Goal: Task Accomplishment & Management: Use online tool/utility

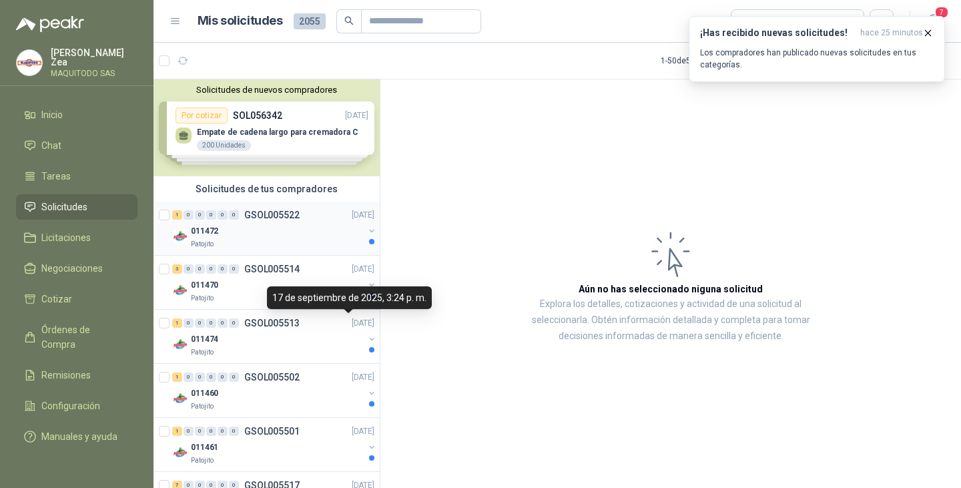
click at [260, 230] on div "011472" at bounding box center [277, 231] width 173 height 16
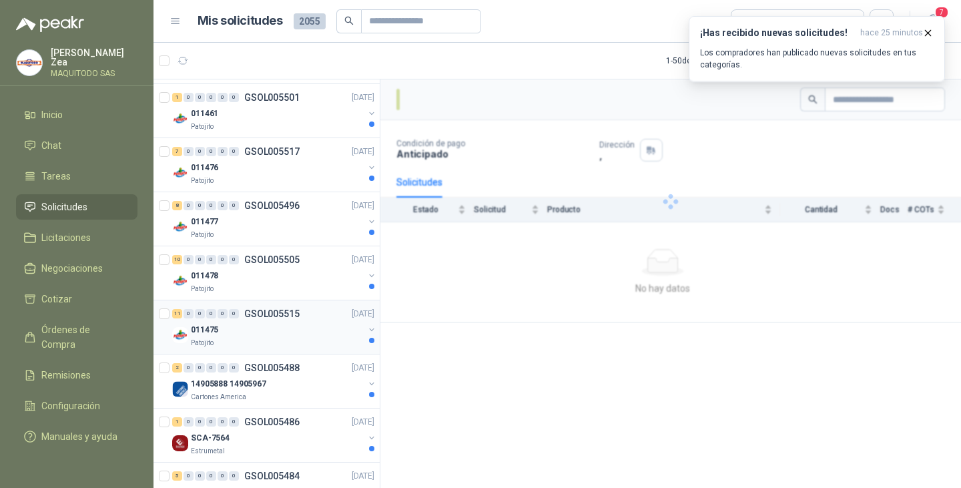
scroll to position [534, 0]
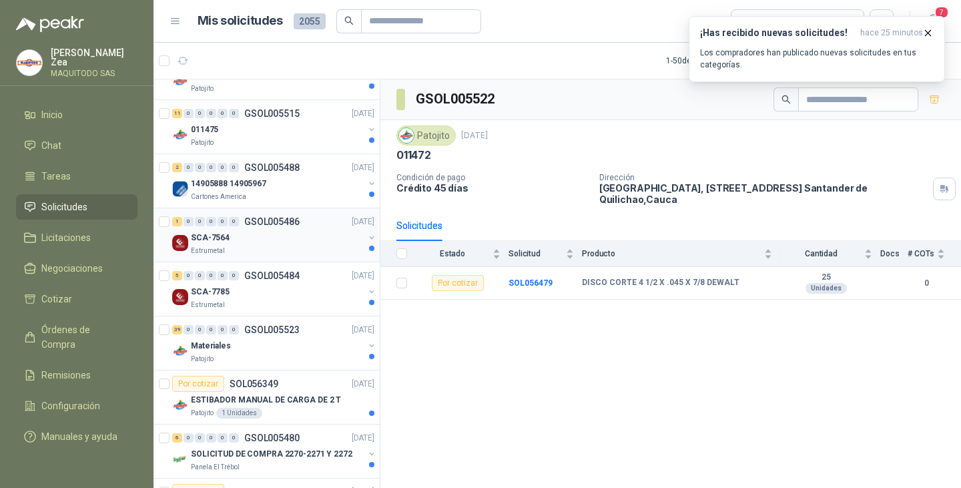
click at [250, 254] on div "Estrumetal" at bounding box center [277, 251] width 173 height 11
click at [235, 296] on div "SCA-7785" at bounding box center [277, 292] width 173 height 16
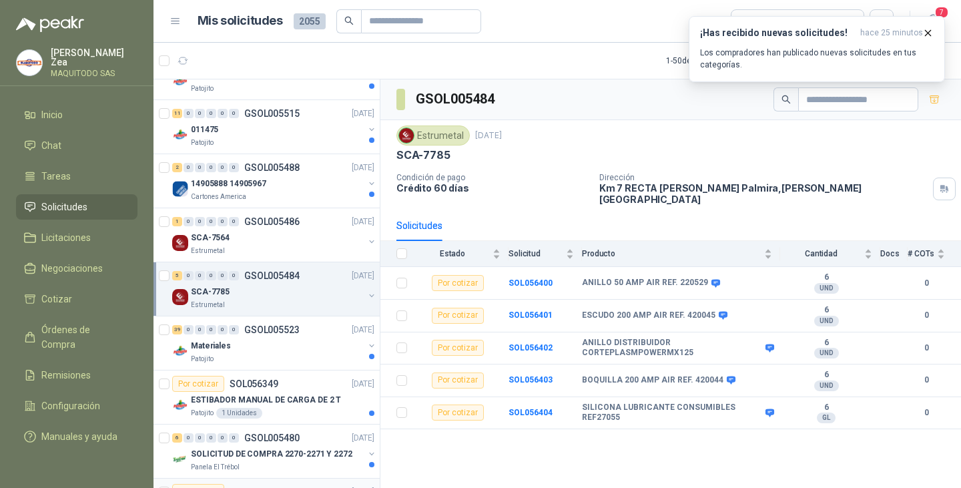
scroll to position [734, 0]
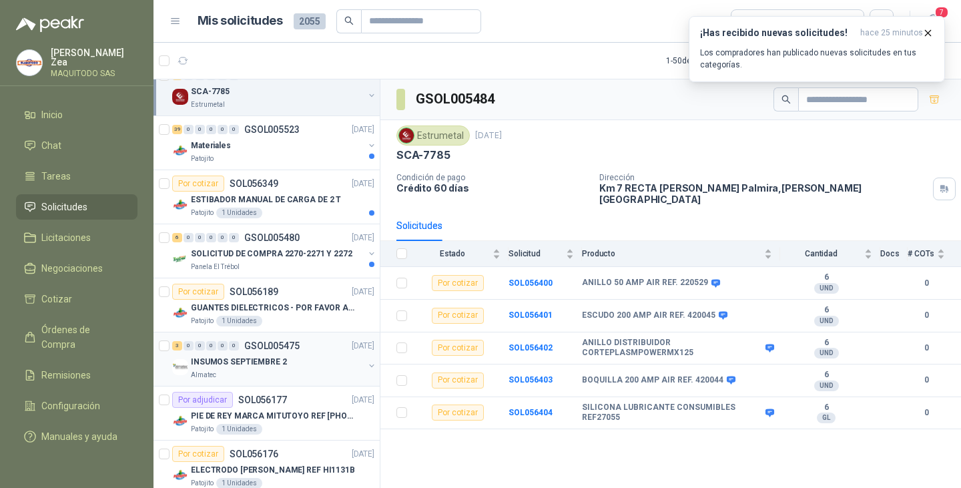
click at [252, 356] on p "INSUMOS SEPTIEMBRE 2" at bounding box center [239, 362] width 96 height 13
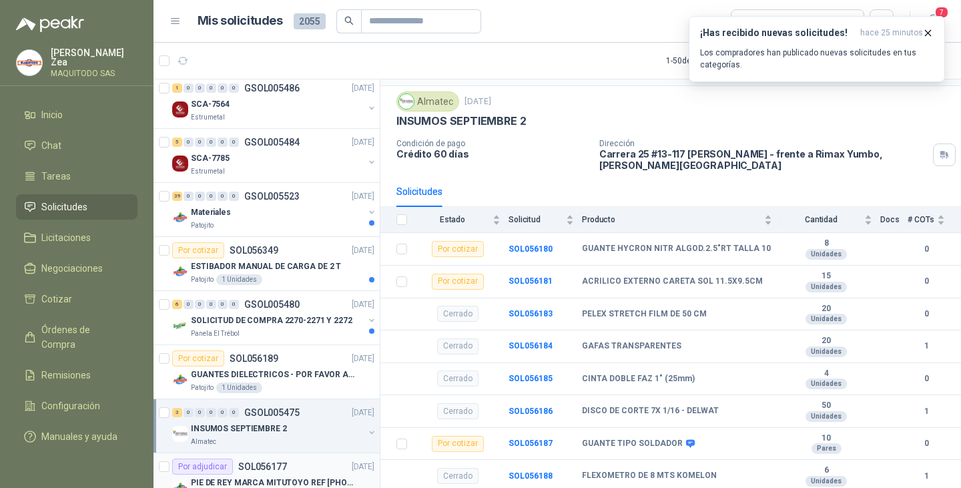
scroll to position [667, 0]
click at [250, 314] on p "SOLICITUD DE COMPRA 2270-2271 Y 2272" at bounding box center [271, 320] width 161 height 13
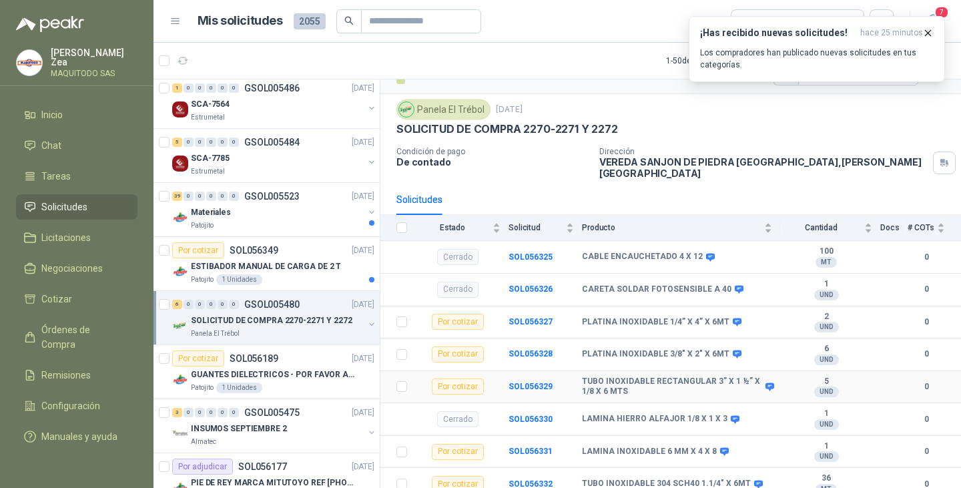
scroll to position [60, 0]
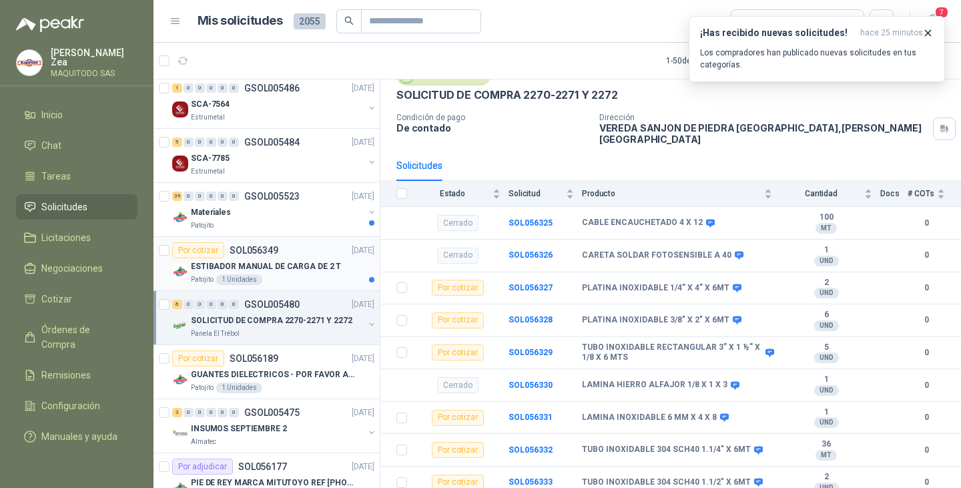
click at [256, 265] on p "ESTIBADOR MANUAL DE CARGA DE 2 T" at bounding box center [266, 266] width 150 height 13
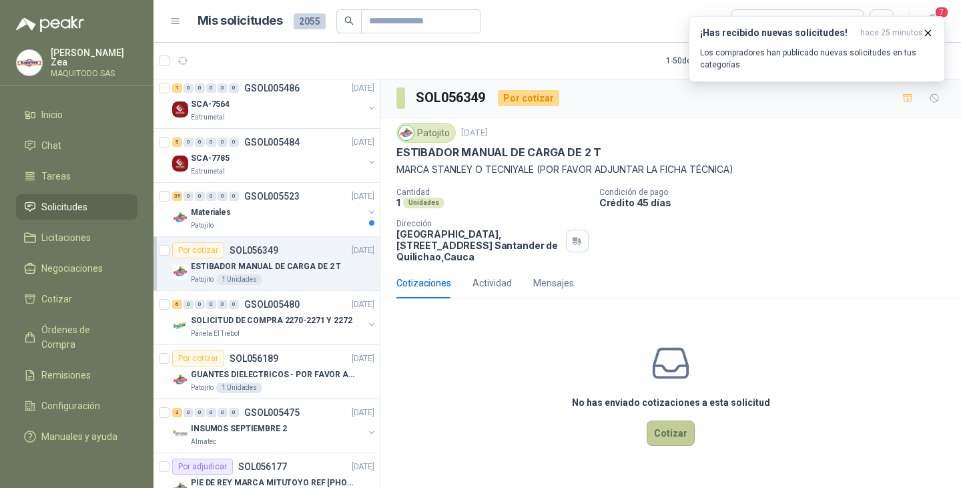
click at [674, 430] on button "Cotizar" at bounding box center [670, 432] width 48 height 25
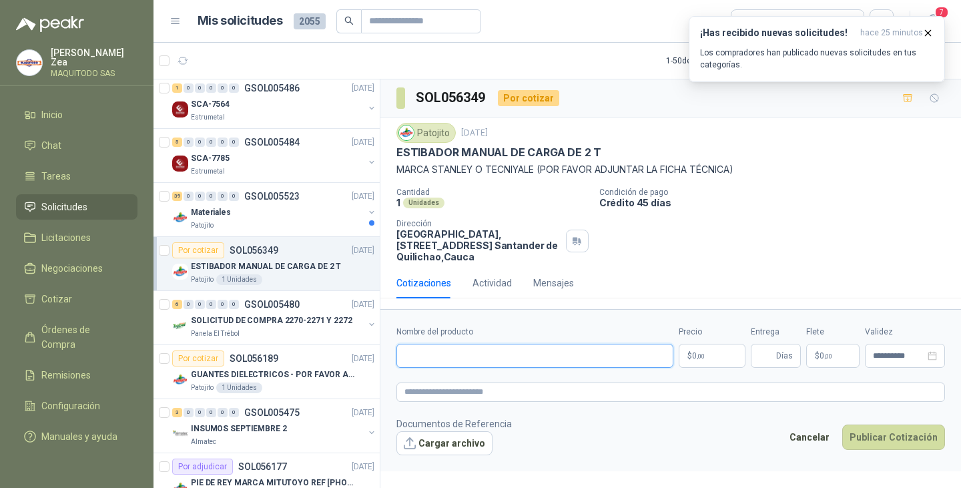
click at [529, 355] on input "Nombre del producto" at bounding box center [534, 356] width 277 height 24
paste input "**********"
click at [624, 353] on input "**********" at bounding box center [534, 356] width 277 height 24
type input "**********"
click at [712, 357] on p "$ 0 ,00" at bounding box center [711, 356] width 67 height 24
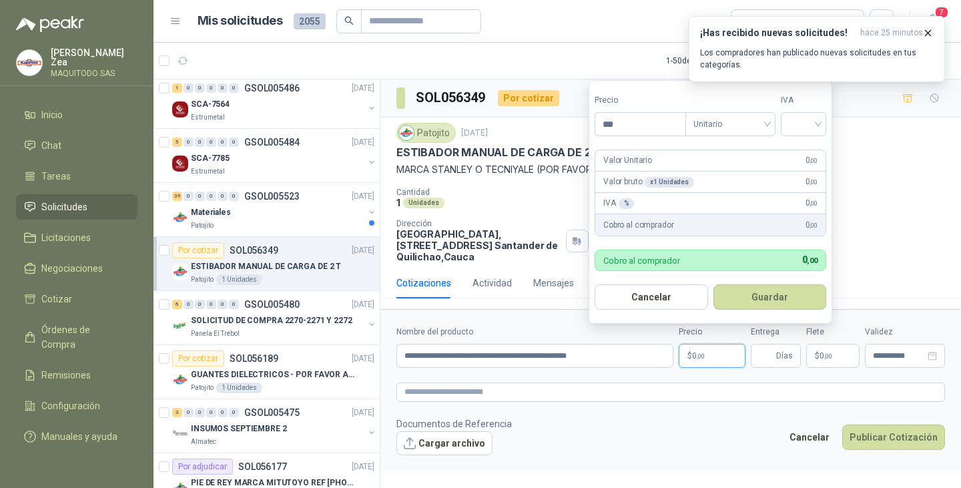
click at [698, 356] on span ",00" at bounding box center [701, 355] width 8 height 7
click at [632, 129] on input "***" at bounding box center [640, 124] width 90 height 23
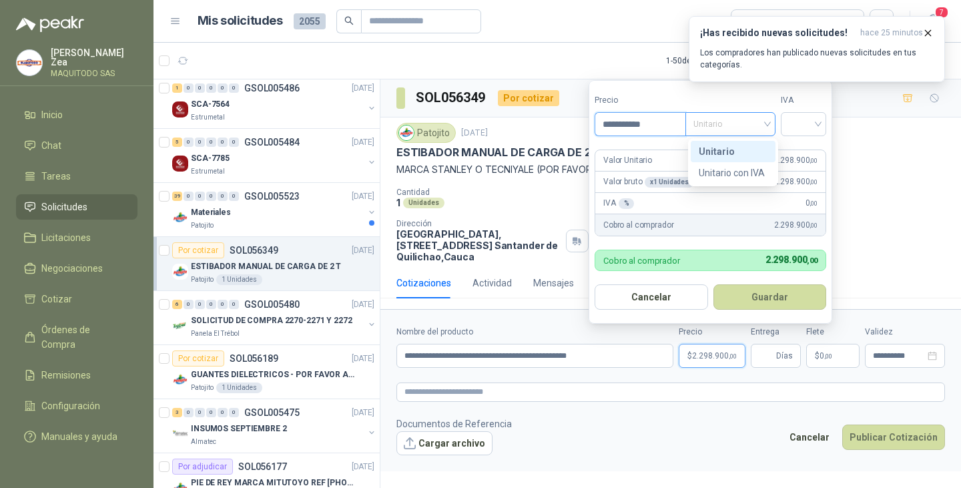
click at [716, 124] on span "Unitario" at bounding box center [730, 124] width 74 height 20
type input "**********"
click at [744, 167] on div "Unitario con IVA" at bounding box center [733, 172] width 69 height 15
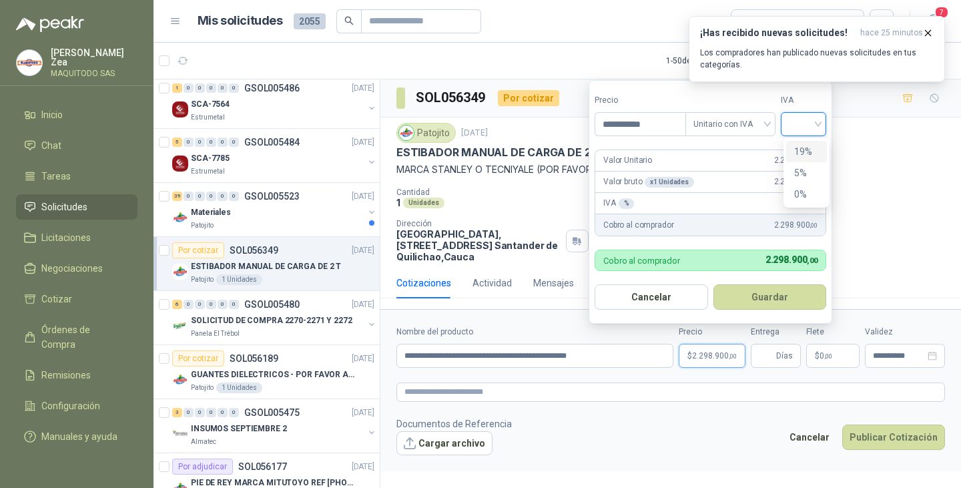
click at [795, 129] on input "search" at bounding box center [803, 123] width 29 height 20
click at [801, 153] on div "19%" at bounding box center [806, 151] width 25 height 15
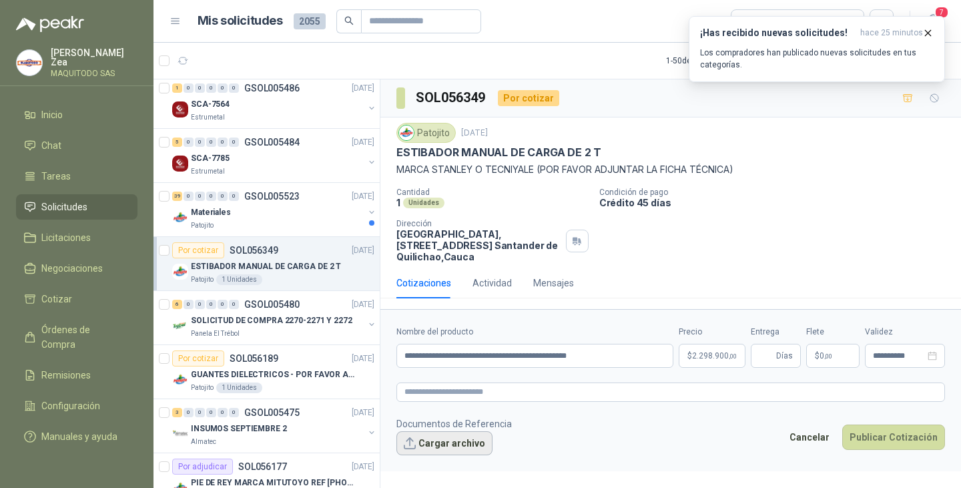
click at [454, 444] on button "Cargar archivo" at bounding box center [444, 443] width 96 height 24
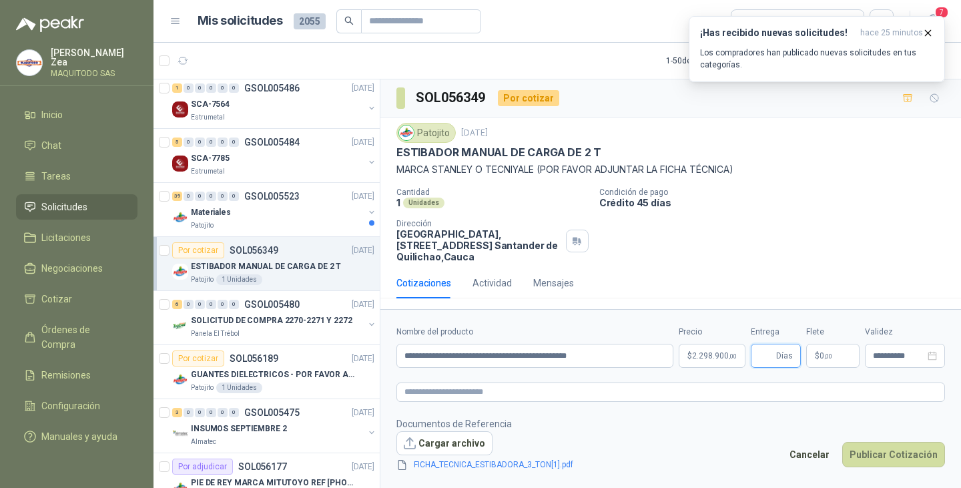
click at [763, 356] on input "Entrega" at bounding box center [766, 355] width 15 height 23
type input "*"
click at [895, 456] on button "Publicar Cotización" at bounding box center [893, 454] width 103 height 25
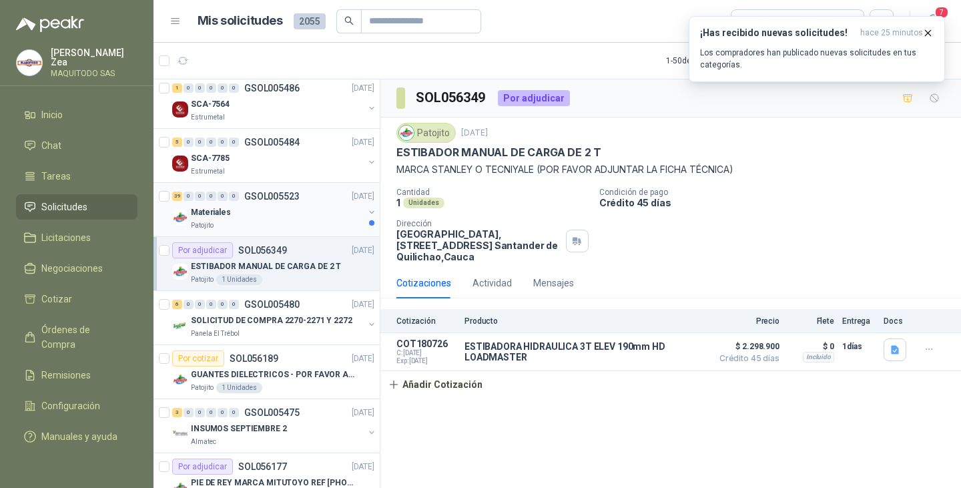
click at [270, 226] on div "Patojito" at bounding box center [277, 225] width 173 height 11
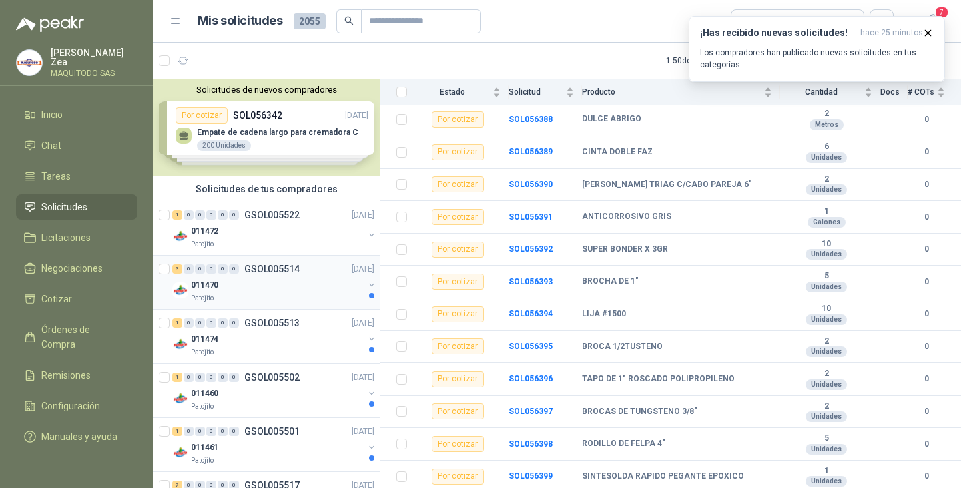
click at [261, 280] on div "011470" at bounding box center [277, 285] width 173 height 16
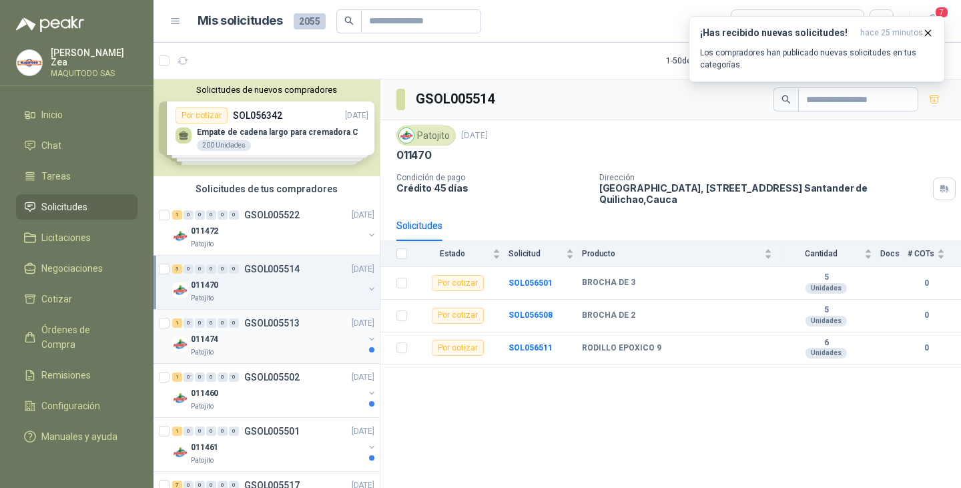
click at [255, 335] on div "011474" at bounding box center [277, 339] width 173 height 16
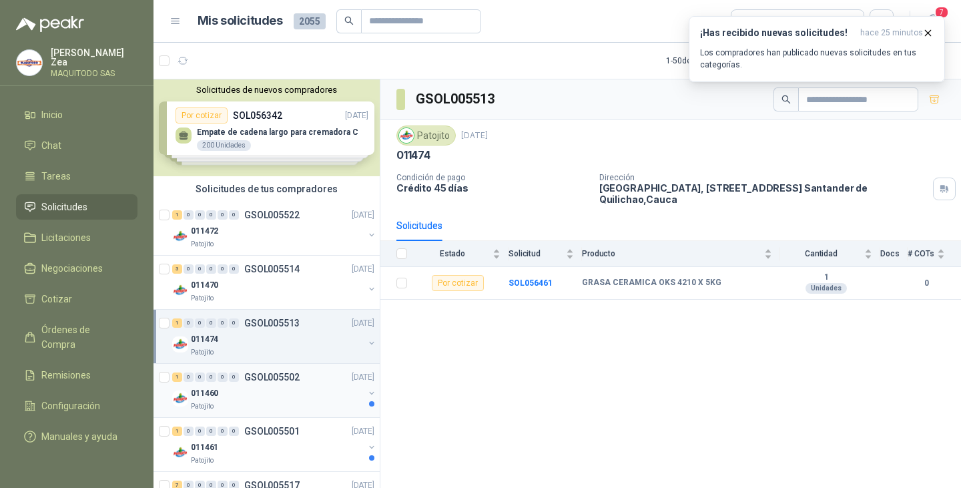
click at [256, 397] on div "011460" at bounding box center [277, 393] width 173 height 16
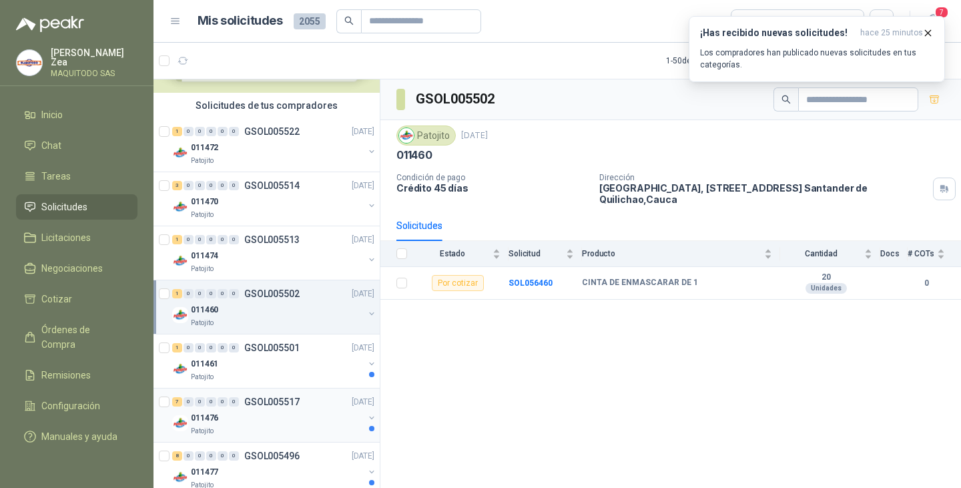
scroll to position [133, 0]
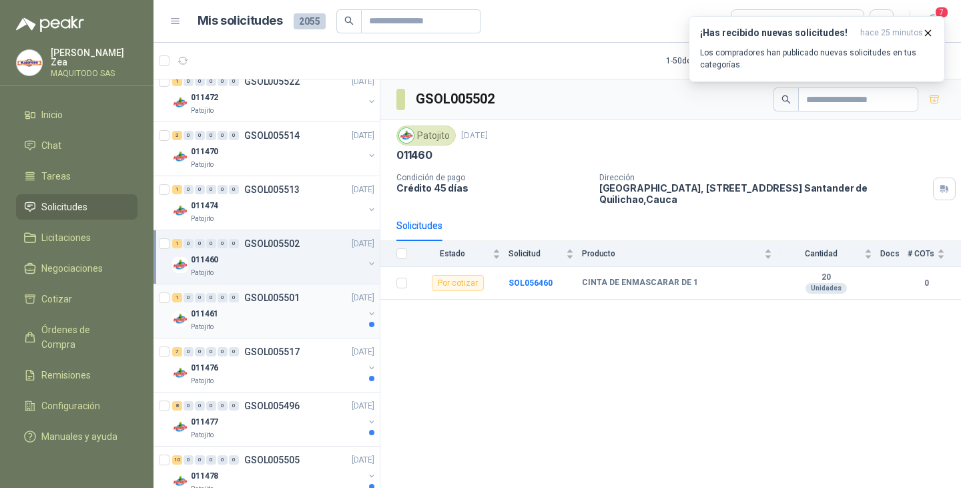
click at [289, 323] on div "Patojito" at bounding box center [277, 327] width 173 height 11
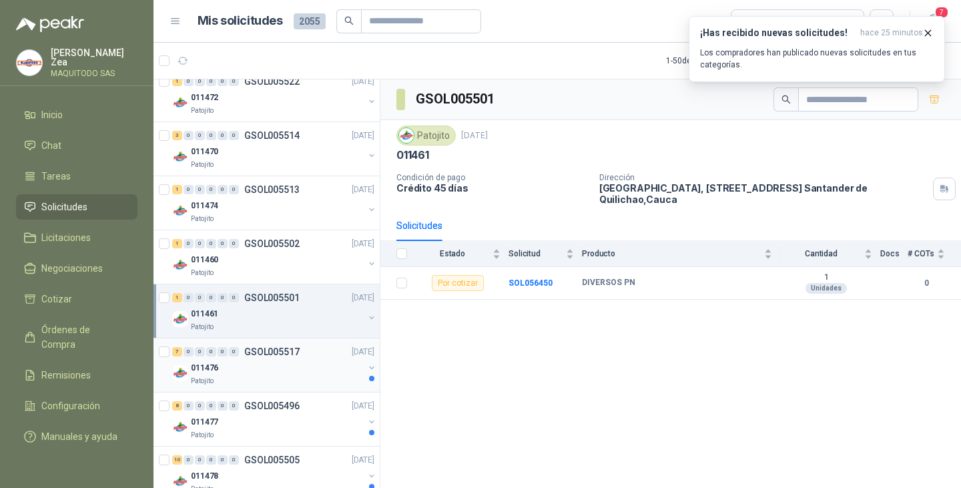
click at [290, 388] on div "7 0 0 0 0 0 GSOL005517 [DATE] 011476 Patojito" at bounding box center [266, 365] width 226 height 54
click at [285, 368] on div "011476" at bounding box center [277, 368] width 173 height 16
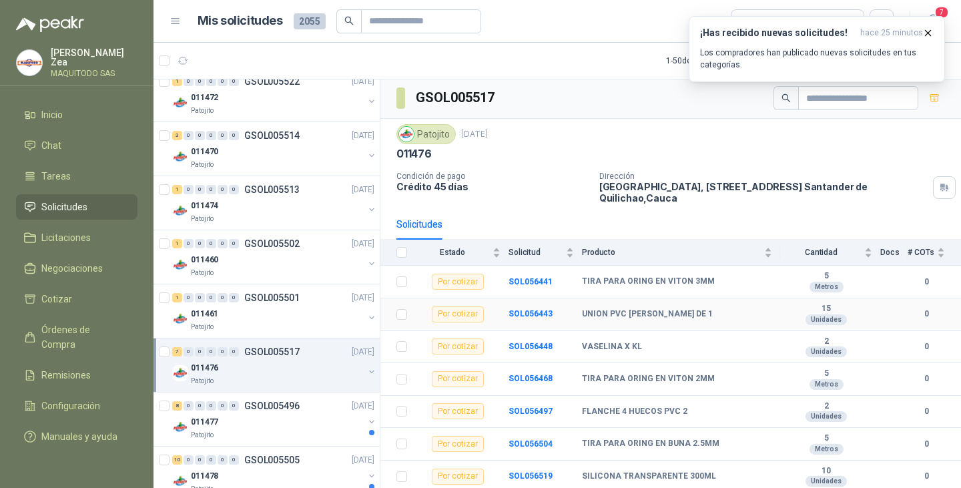
scroll to position [4, 0]
click at [667, 374] on b "TIRA PARA ORING EN VITON 2MM" at bounding box center [648, 379] width 133 height 11
click at [253, 424] on div "011477" at bounding box center [277, 422] width 173 height 16
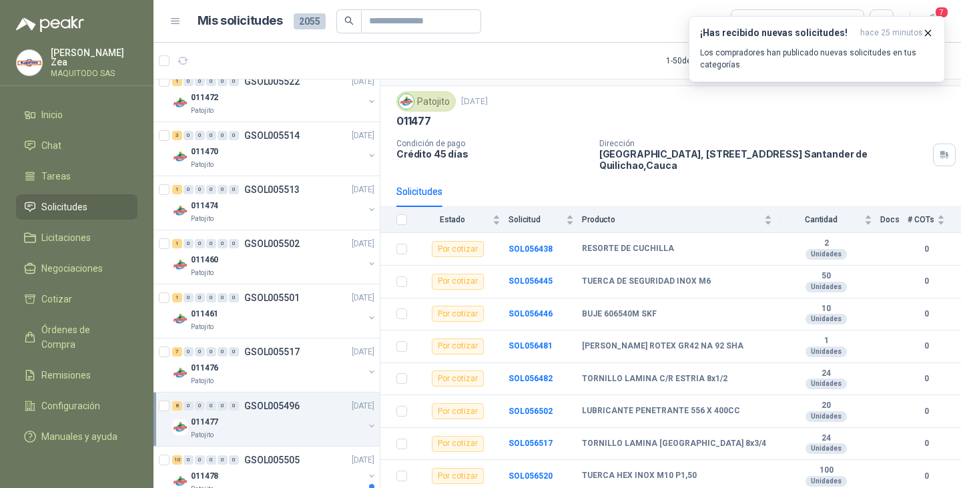
scroll to position [400, 0]
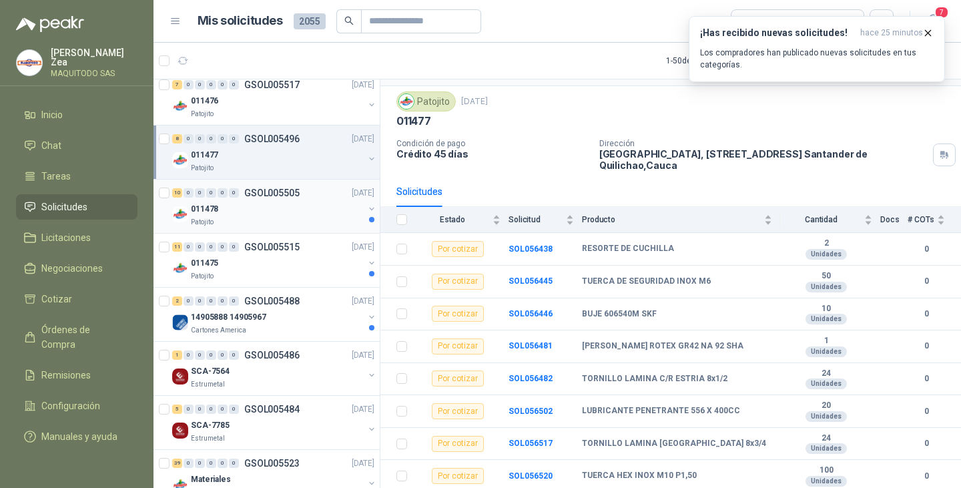
click at [278, 215] on div "011478" at bounding box center [277, 209] width 173 height 16
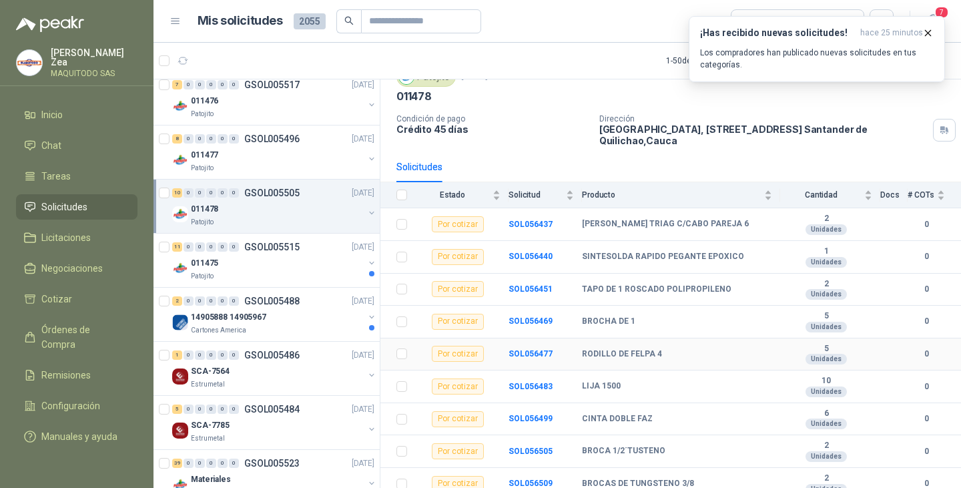
scroll to position [103, 0]
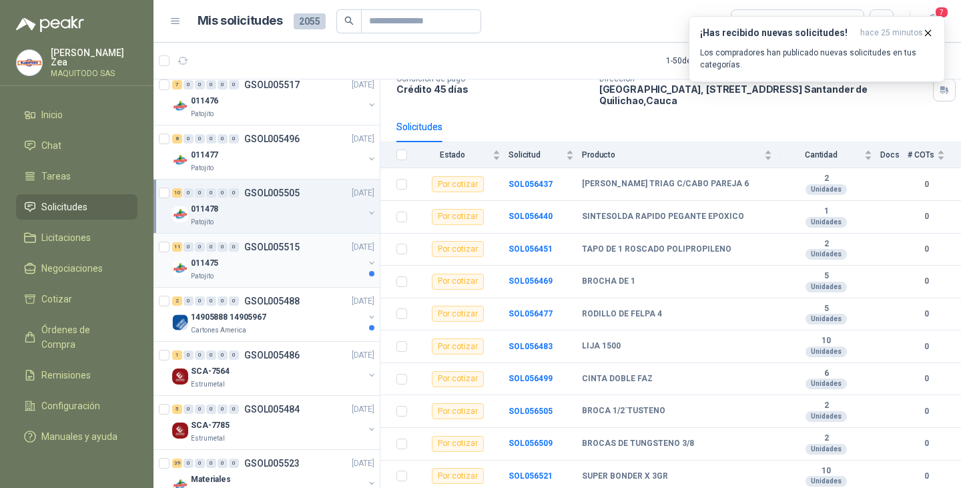
click at [242, 270] on div "011475" at bounding box center [277, 263] width 173 height 16
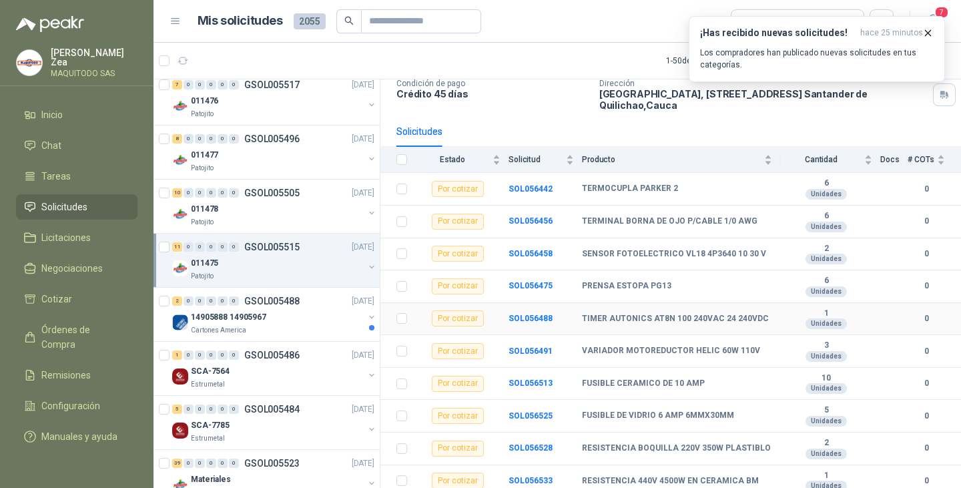
scroll to position [135, 0]
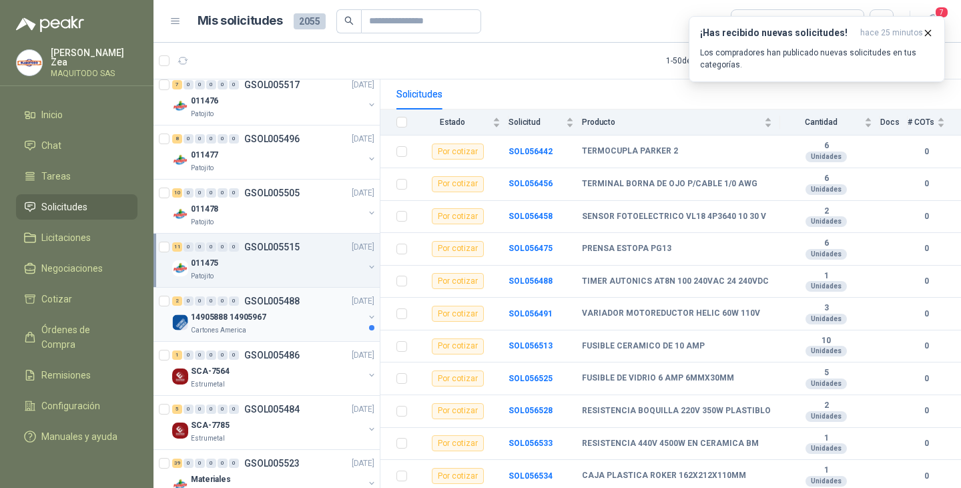
click at [278, 326] on div "Cartones America" at bounding box center [277, 330] width 173 height 11
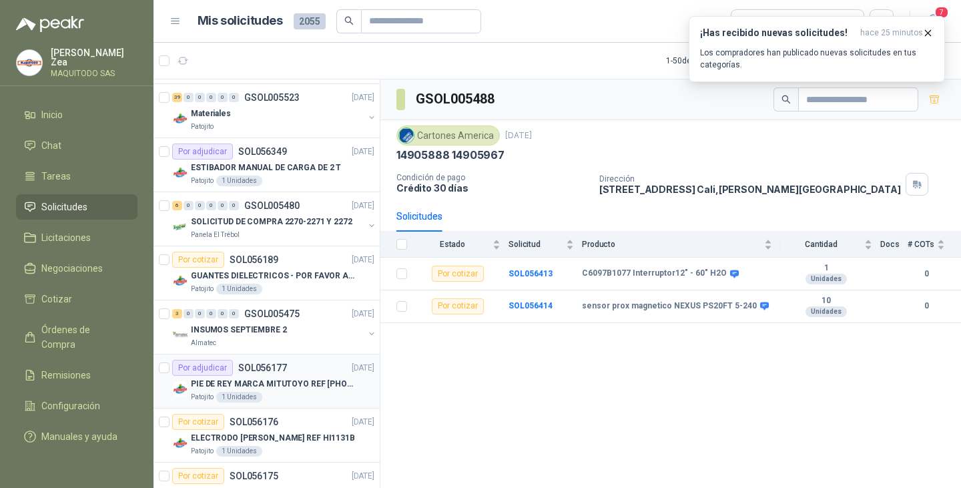
scroll to position [801, 0]
